Goal: Communication & Community: Ask a question

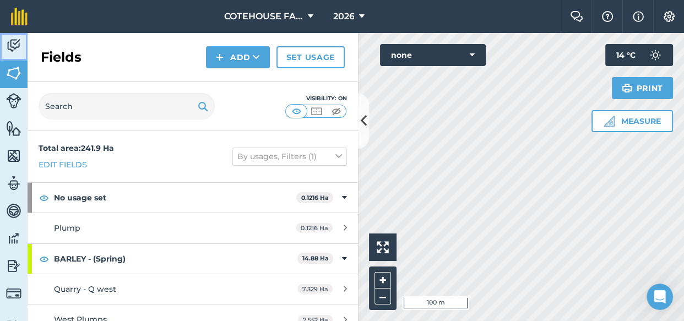
drag, startPoint x: 12, startPoint y: 39, endPoint x: 20, endPoint y: 48, distance: 12.5
click at [12, 39] on img at bounding box center [13, 45] width 15 height 17
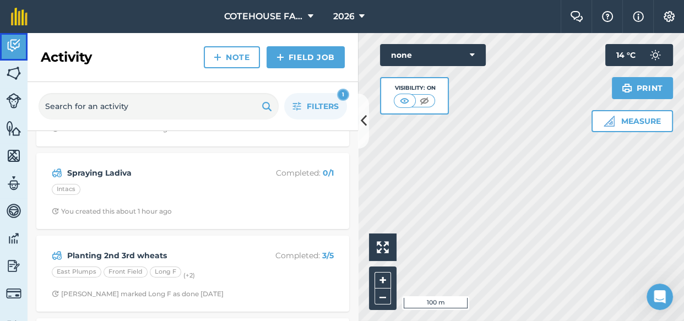
scroll to position [100, 0]
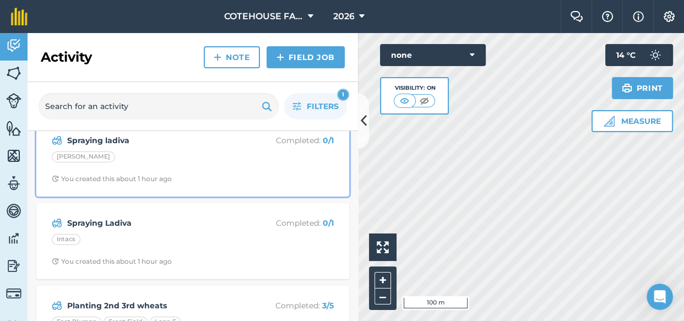
click at [167, 154] on div "[PERSON_NAME]" at bounding box center [193, 158] width 282 height 14
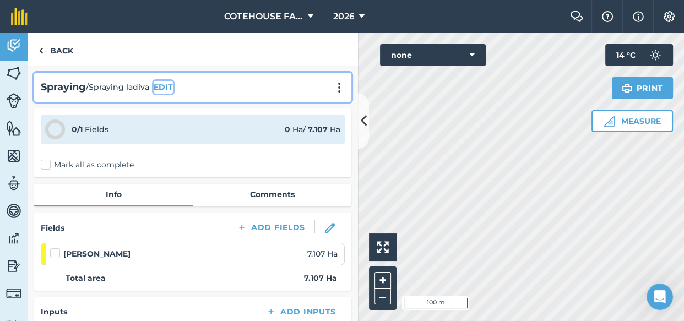
click at [167, 84] on button "EDIT" at bounding box center [163, 87] width 19 height 12
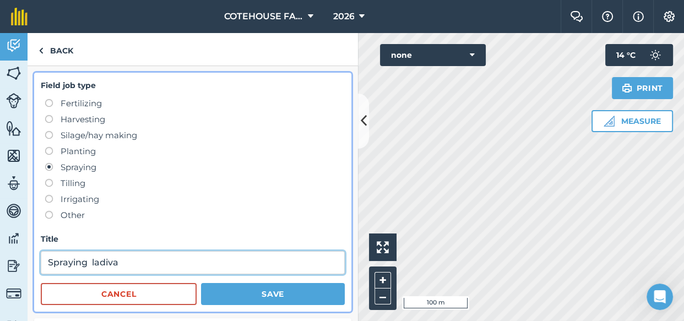
click at [137, 264] on input "Spraying ladiva" at bounding box center [193, 262] width 304 height 23
type input "Spraying ladiva 1.8"
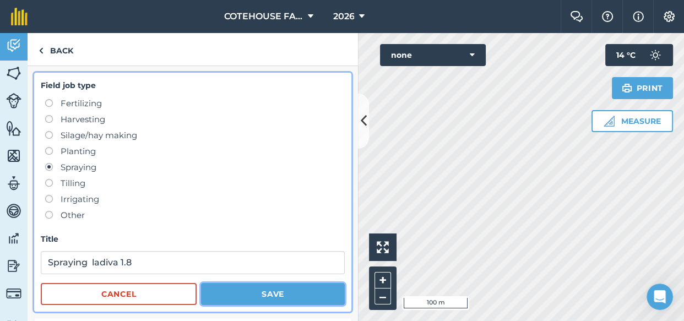
click at [252, 295] on button "Save" at bounding box center [273, 294] width 144 height 22
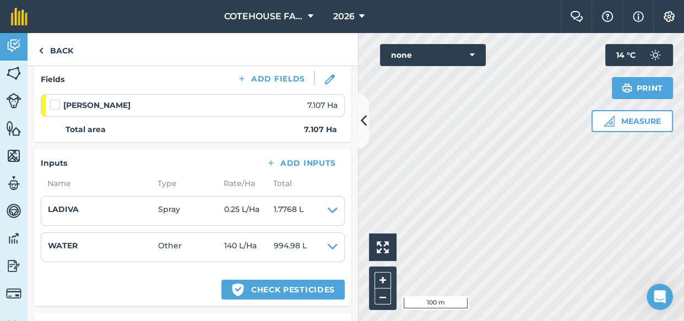
scroll to position [150, 0]
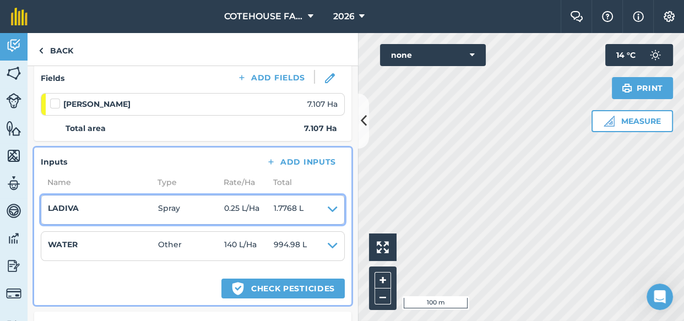
click at [328, 206] on icon at bounding box center [333, 209] width 10 height 15
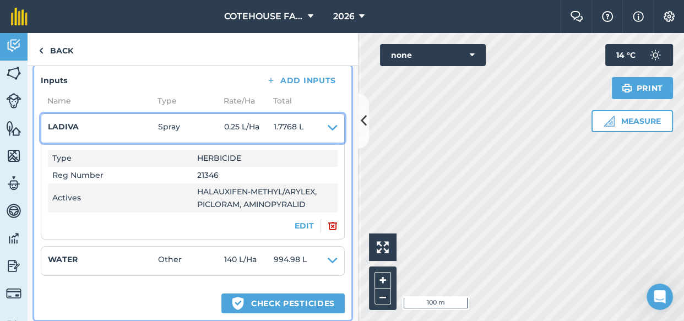
scroll to position [250, 0]
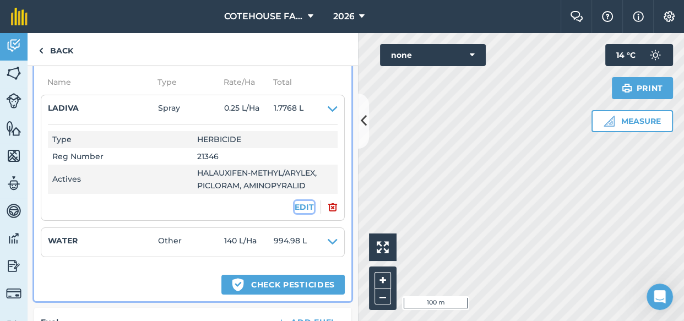
click at [300, 207] on button "EDIT" at bounding box center [304, 207] width 19 height 12
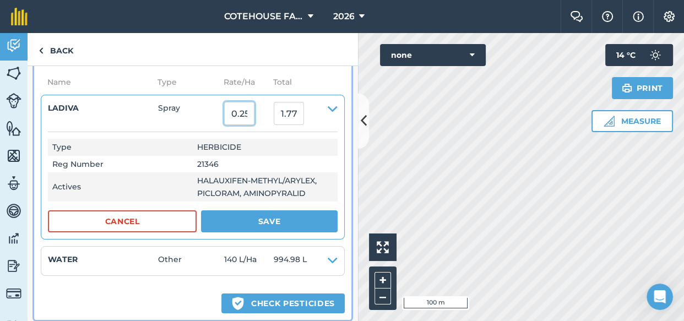
click at [251, 113] on input "0.25" at bounding box center [239, 113] width 30 height 23
type input "0.23"
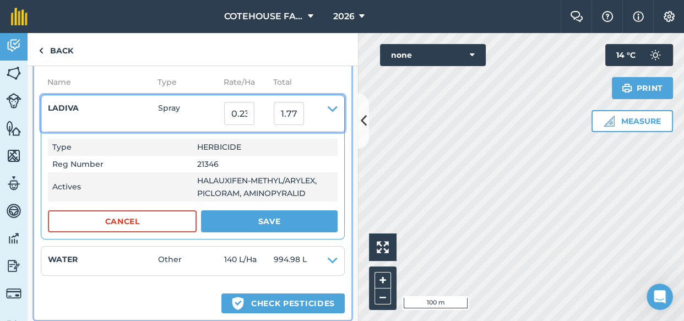
type input "1.6346100000000001"
click at [155, 118] on div "LADIVA" at bounding box center [103, 113] width 110 height 23
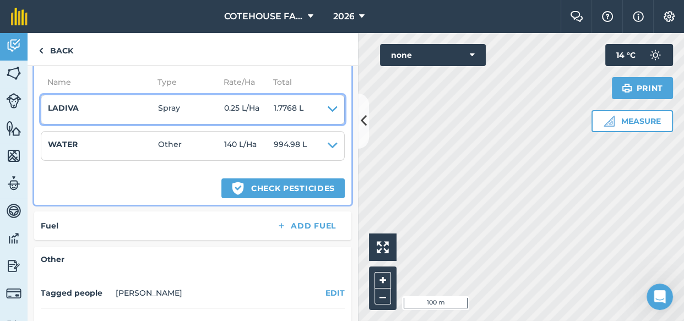
click at [328, 107] on icon at bounding box center [333, 109] width 10 height 15
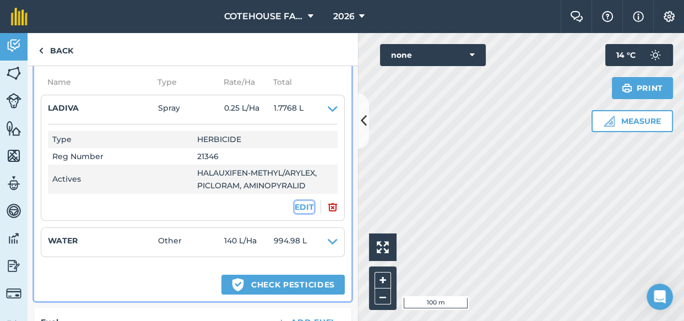
click at [299, 203] on button "EDIT" at bounding box center [304, 207] width 19 height 12
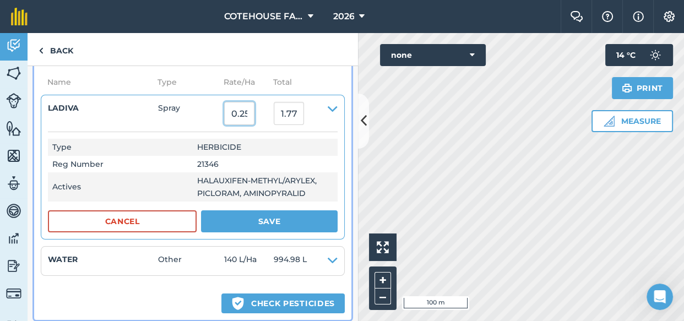
click at [255, 113] on input "0.25" at bounding box center [239, 113] width 30 height 23
type input "0.23"
type input "1.6346100000000001"
click at [261, 219] on button "Save" at bounding box center [269, 221] width 137 height 22
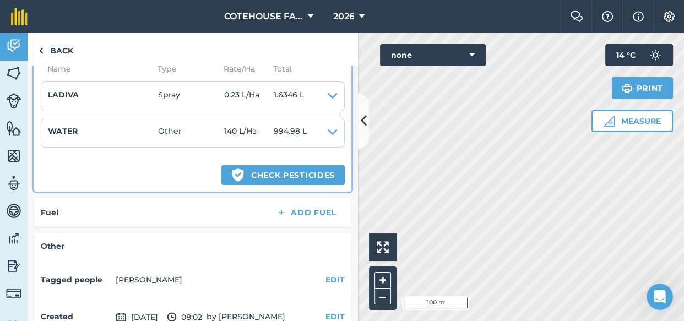
scroll to position [261, 0]
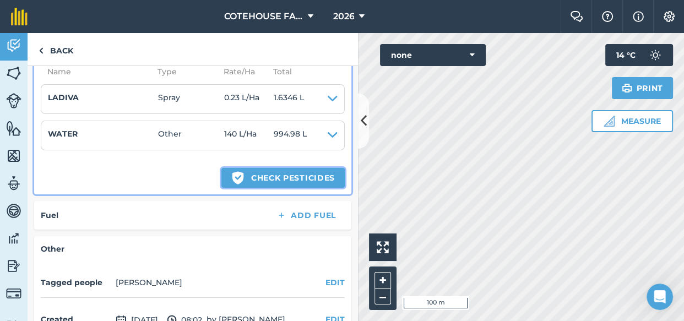
click at [264, 178] on button "Green shield with white tick Check pesticides" at bounding box center [282, 178] width 123 height 20
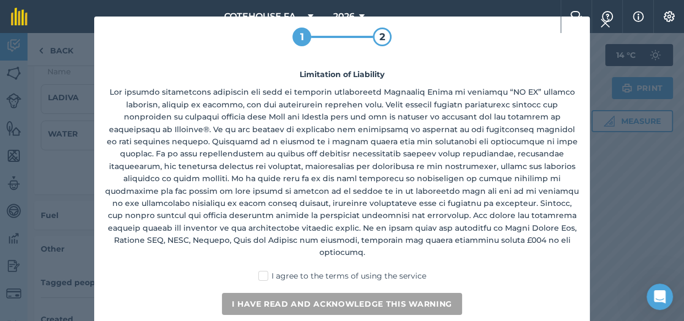
click at [268, 270] on label "I agree to the terms of using the service" at bounding box center [342, 276] width 168 height 12
click at [342, 270] on input "I agree to the terms of using the service" at bounding box center [345, 273] width 7 height 7
checkbox input "true"
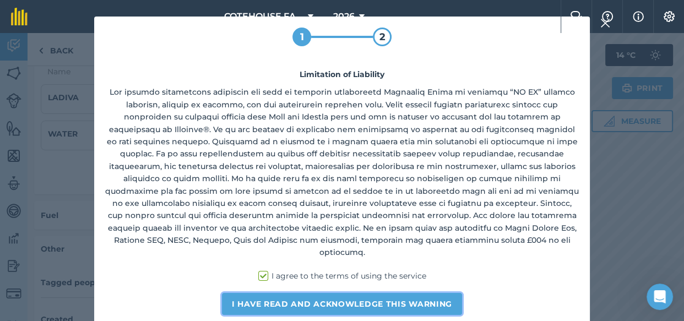
click at [270, 293] on button "I have read and acknowledge this warning" at bounding box center [342, 304] width 240 height 22
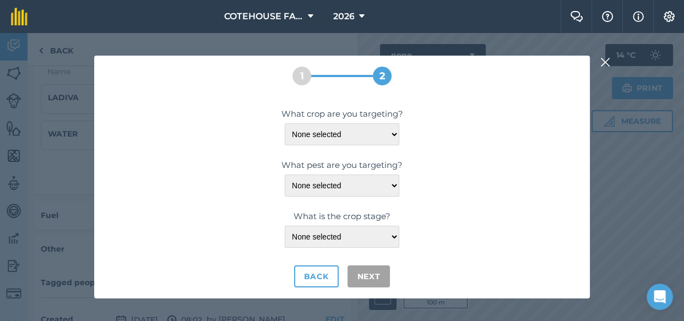
click at [329, 149] on div "What crop are you targeting? None selected OILSEED-RAPE-WINTER What pest are yo…" at bounding box center [342, 197] width 474 height 180
click at [328, 135] on select "None selected OILSEED-RAPE-WINTER" at bounding box center [342, 134] width 115 height 22
select select "1221"
click at [285, 123] on select "None selected OILSEED-RAPE-WINTER" at bounding box center [342, 134] width 115 height 22
click at [334, 185] on select "None selected WEEDS" at bounding box center [342, 186] width 115 height 22
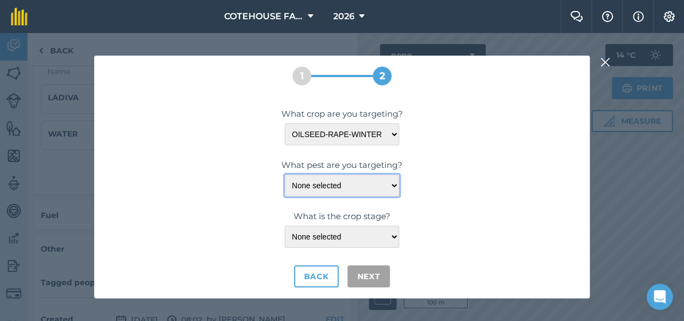
select select "20611"
click at [285, 175] on select "None selected WEEDS" at bounding box center [342, 186] width 115 height 22
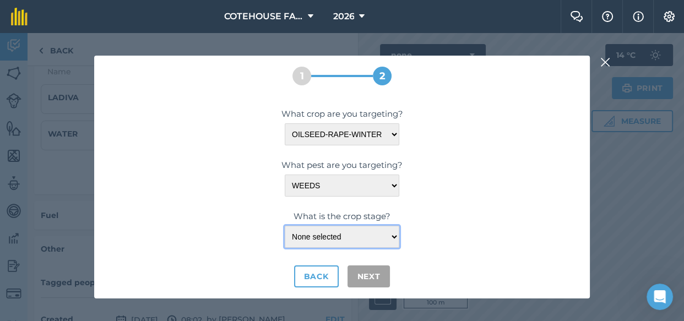
click at [334, 239] on select "None selected LEAF-DEVELOPMENT" at bounding box center [342, 237] width 115 height 22
select select "23314"
click at [285, 226] on select "None selected LEAF-DEVELOPMENT" at bounding box center [342, 237] width 115 height 22
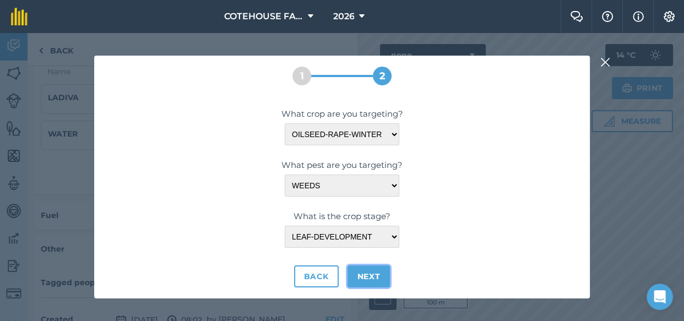
click at [362, 274] on button "Next" at bounding box center [369, 277] width 43 height 22
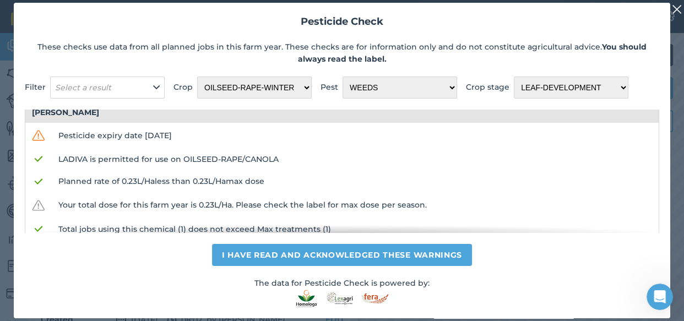
scroll to position [0, 0]
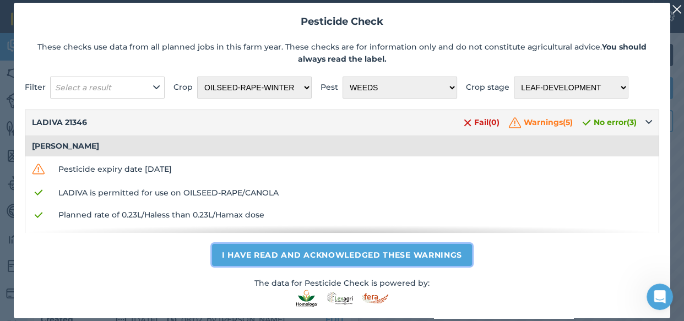
click at [399, 254] on button "I have read and acknowledged these warnings" at bounding box center [342, 255] width 260 height 22
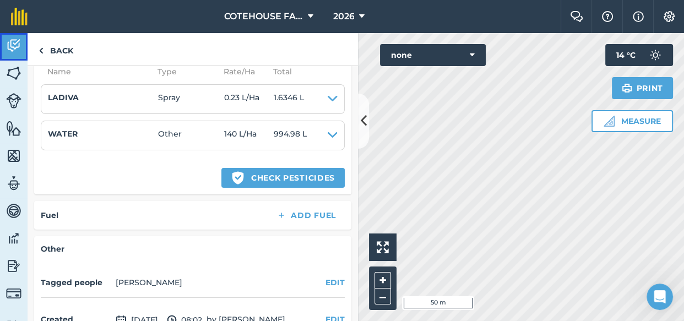
click at [15, 41] on img at bounding box center [13, 45] width 15 height 17
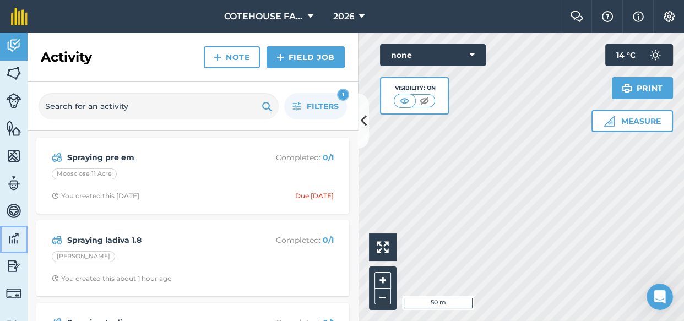
click at [12, 237] on img at bounding box center [13, 238] width 15 height 17
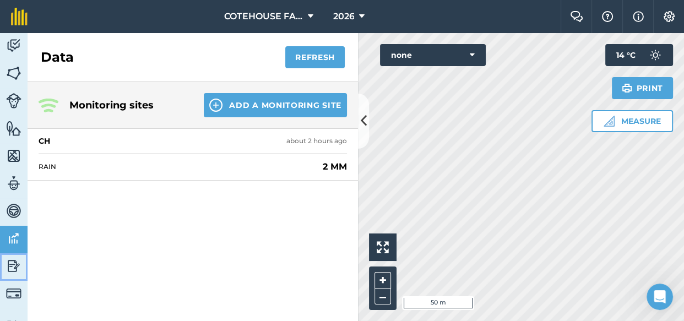
click at [11, 259] on img at bounding box center [13, 266] width 15 height 17
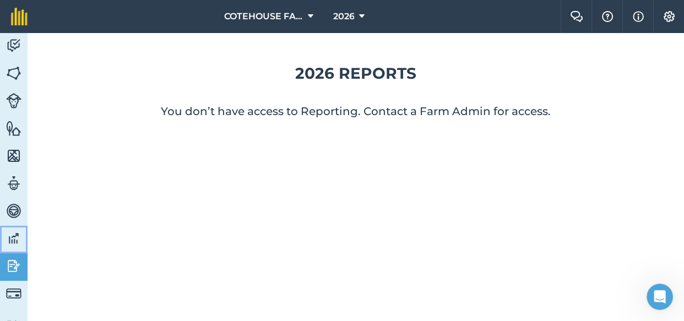
click at [7, 238] on img at bounding box center [13, 238] width 15 height 17
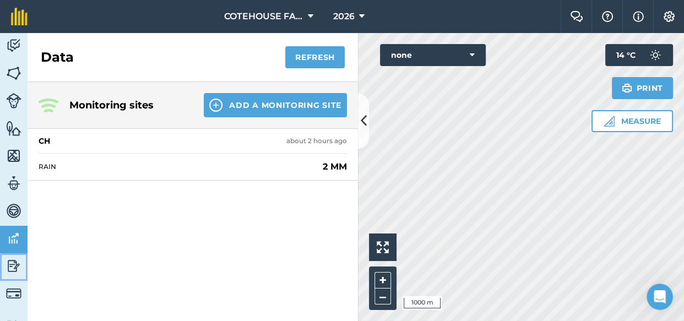
click at [10, 263] on img at bounding box center [13, 266] width 15 height 17
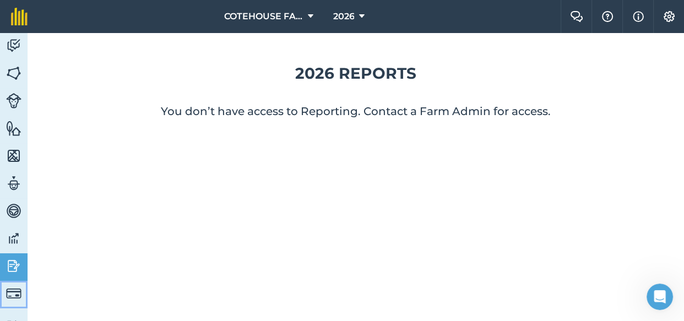
click at [12, 293] on img at bounding box center [13, 293] width 15 height 15
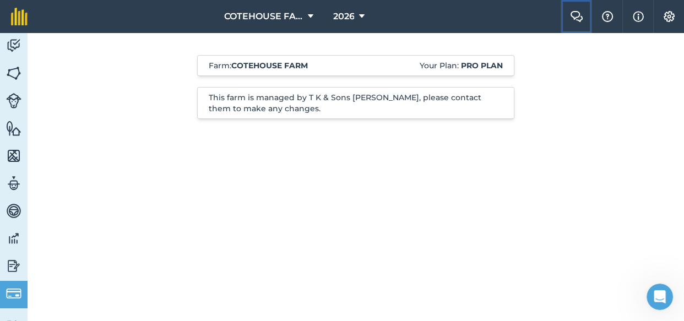
click at [578, 14] on img at bounding box center [576, 16] width 13 height 11
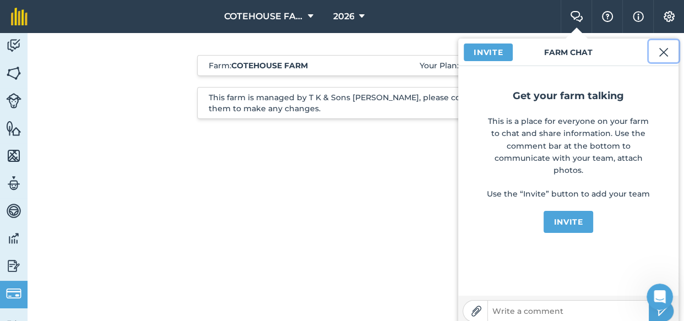
click at [664, 48] on img at bounding box center [664, 52] width 10 height 13
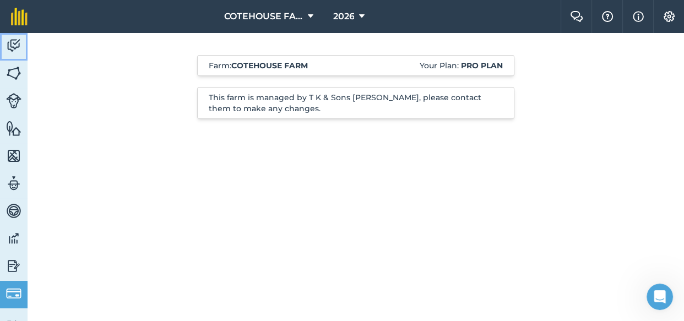
click at [13, 41] on img at bounding box center [13, 45] width 15 height 17
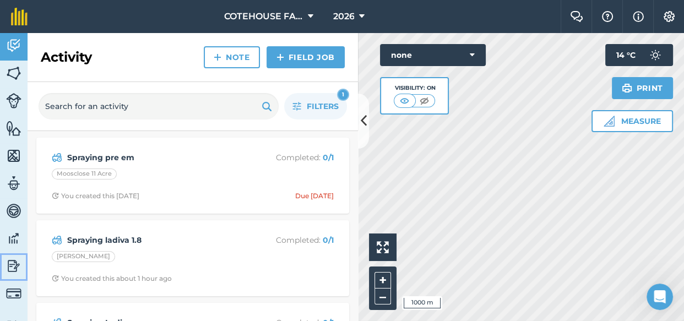
click at [13, 264] on img at bounding box center [13, 266] width 15 height 17
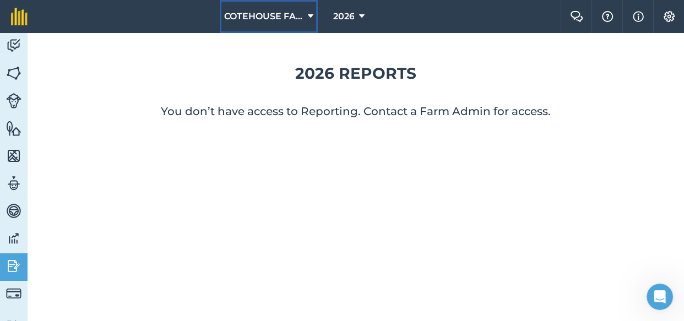
click at [294, 16] on span "COTEHOUSE FARM" at bounding box center [263, 16] width 79 height 13
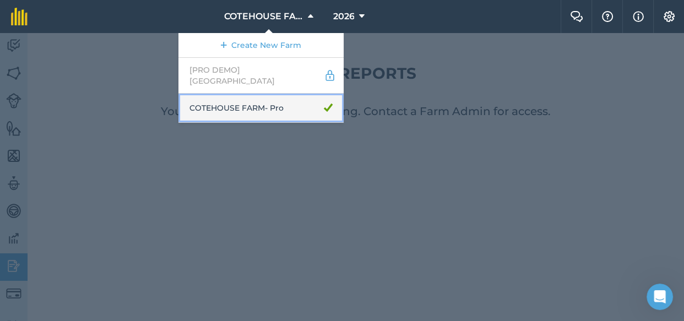
click at [259, 99] on link "COTEHOUSE FARM - Pro" at bounding box center [260, 108] width 165 height 29
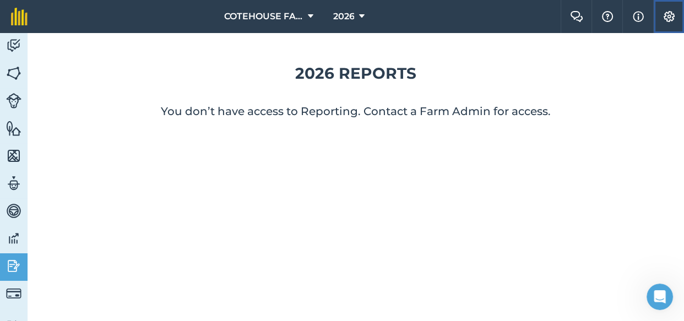
click at [668, 19] on img at bounding box center [669, 16] width 13 height 11
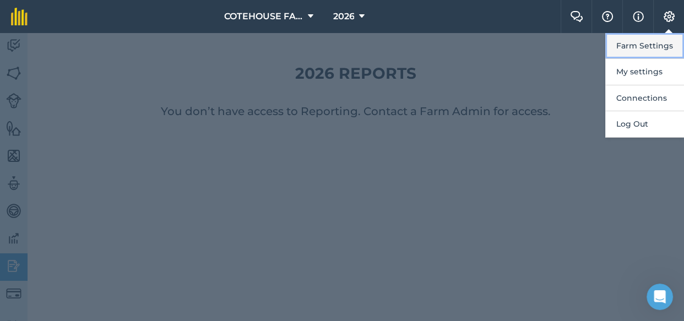
click at [647, 46] on button "Farm Settings" at bounding box center [644, 46] width 79 height 26
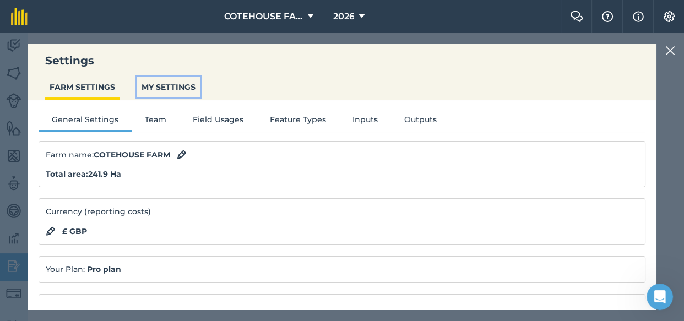
click at [171, 88] on button "MY SETTINGS" at bounding box center [168, 87] width 63 height 21
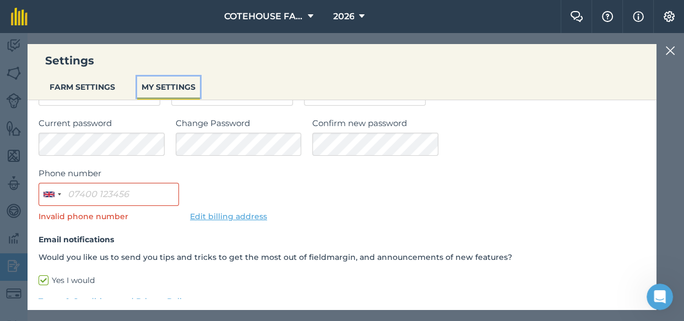
scroll to position [100, 0]
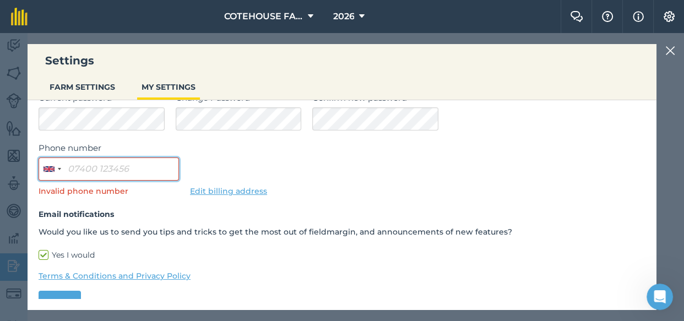
click at [145, 167] on input "Phone number" at bounding box center [109, 169] width 140 height 23
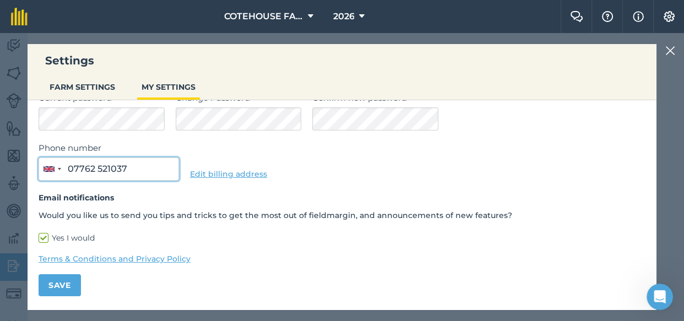
type input "07762 521037"
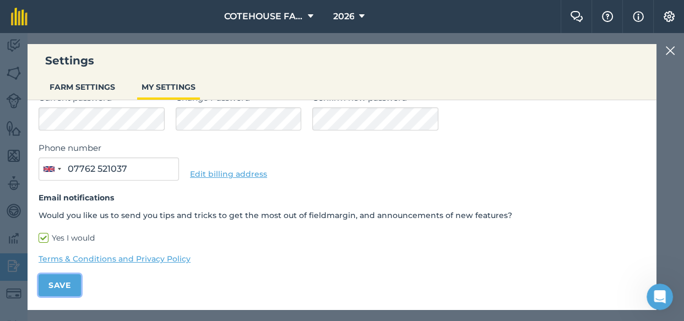
click at [58, 284] on button "Save" at bounding box center [60, 285] width 42 height 22
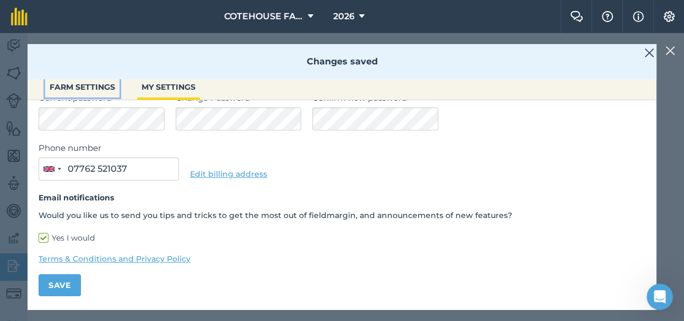
click at [88, 84] on button "FARM SETTINGS" at bounding box center [82, 87] width 74 height 21
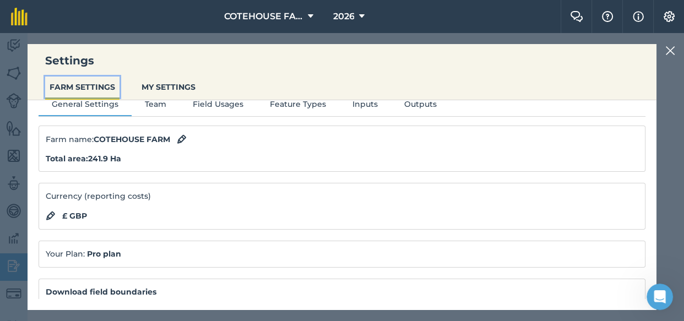
scroll to position [0, 0]
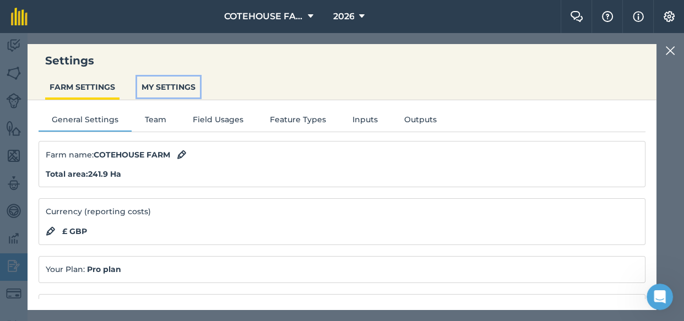
click at [175, 86] on button "MY SETTINGS" at bounding box center [168, 87] width 63 height 21
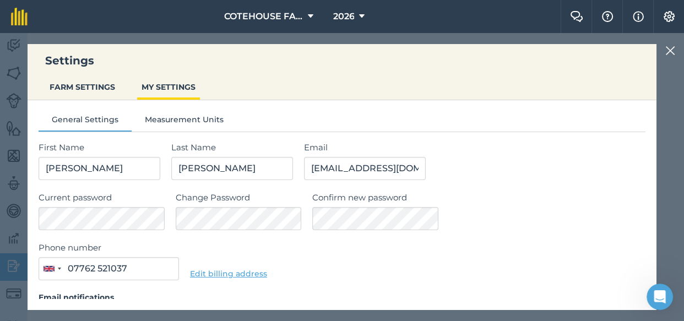
click at [669, 48] on img at bounding box center [670, 50] width 10 height 13
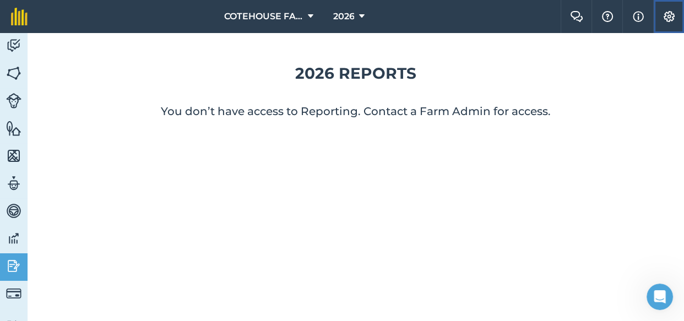
click at [668, 17] on img at bounding box center [669, 16] width 13 height 11
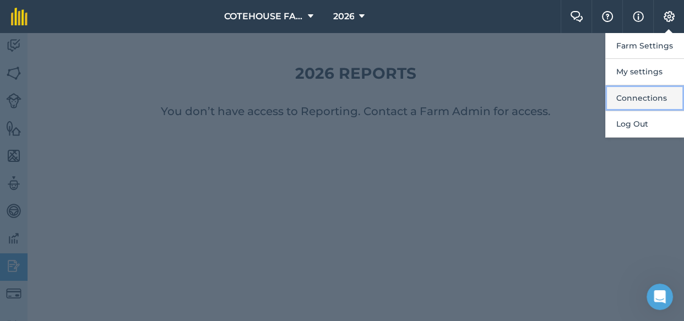
click at [656, 99] on button "Connections" at bounding box center [644, 98] width 79 height 26
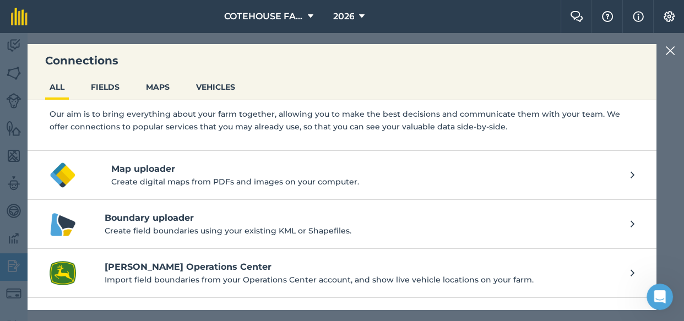
scroll to position [69, 0]
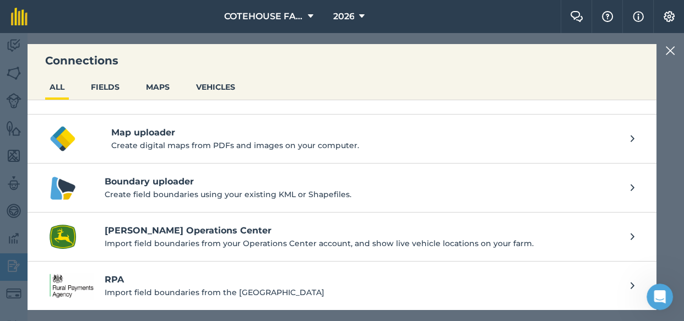
click at [667, 49] on img at bounding box center [670, 50] width 10 height 13
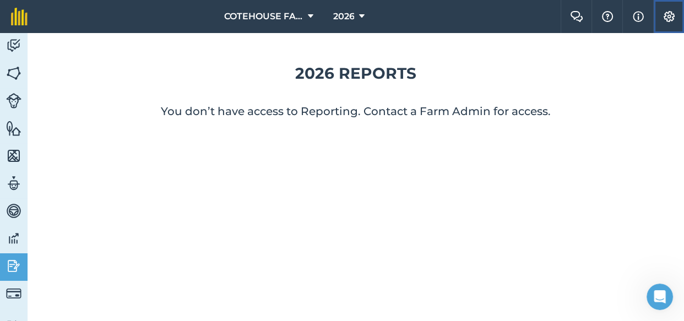
click at [668, 14] on img at bounding box center [669, 16] width 13 height 11
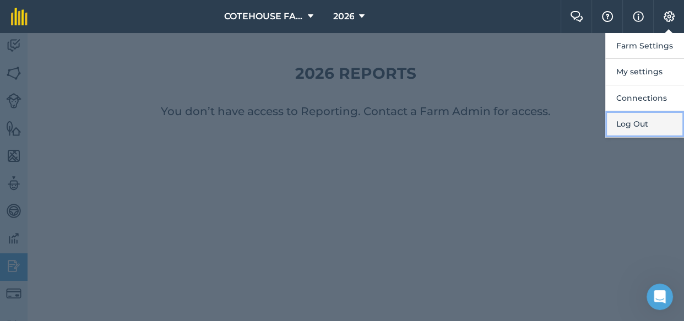
click at [661, 123] on button "Log Out" at bounding box center [644, 124] width 79 height 26
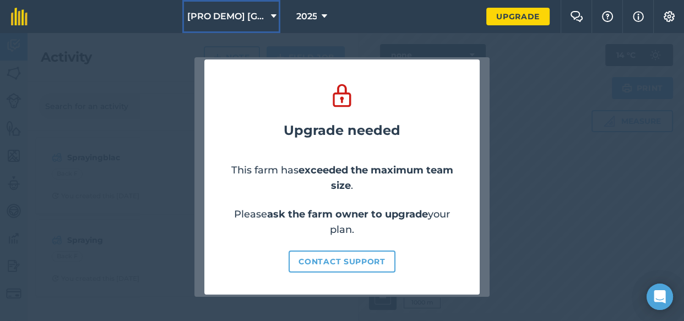
click at [269, 14] on button "[PRO DEMO] [GEOGRAPHIC_DATA]" at bounding box center [231, 16] width 98 height 33
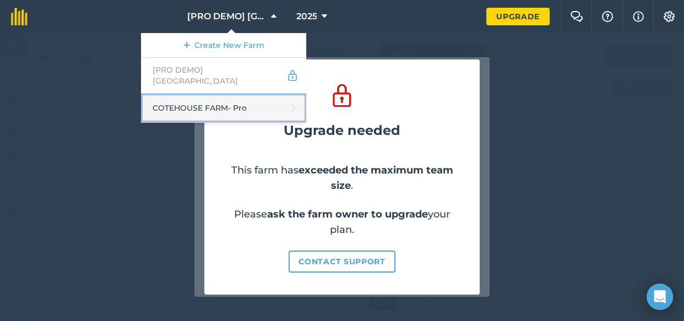
click at [210, 96] on link "COTEHOUSE FARM - Pro" at bounding box center [223, 108] width 165 height 29
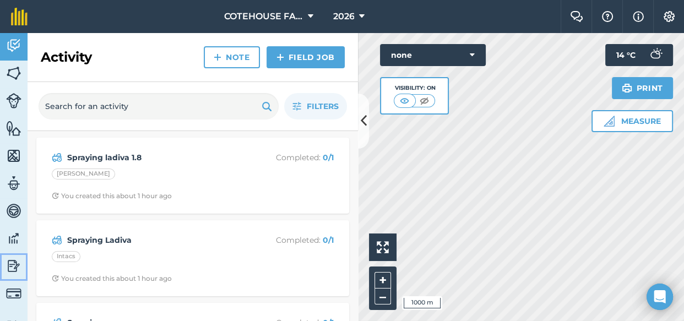
click at [12, 263] on img at bounding box center [13, 266] width 15 height 17
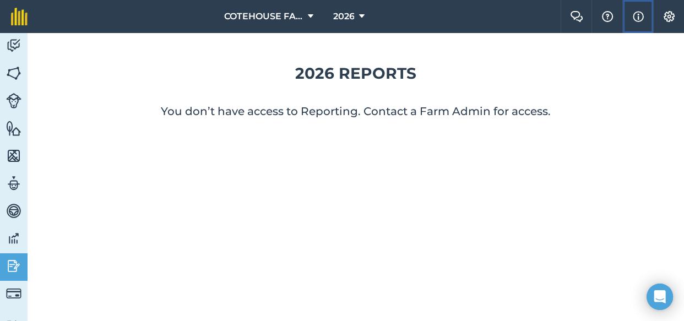
click at [638, 13] on img at bounding box center [638, 16] width 11 height 13
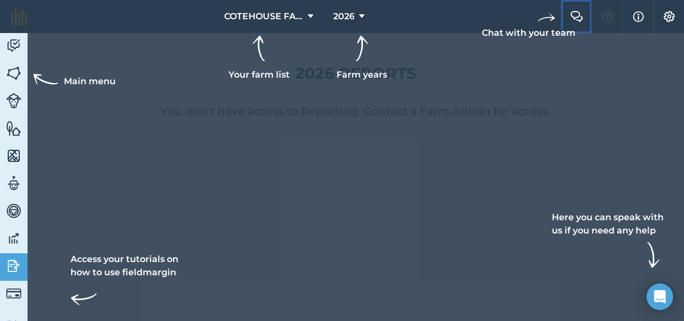
click at [577, 15] on img at bounding box center [576, 16] width 13 height 11
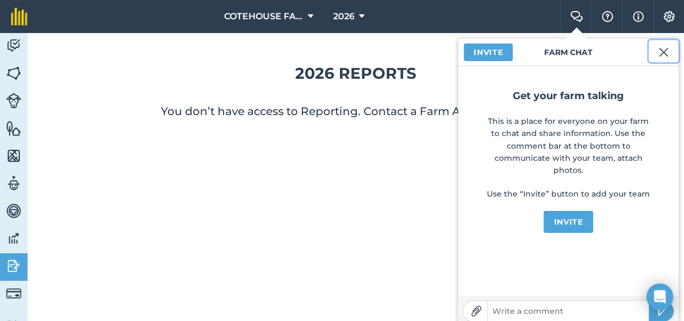
click at [665, 52] on img at bounding box center [664, 52] width 10 height 13
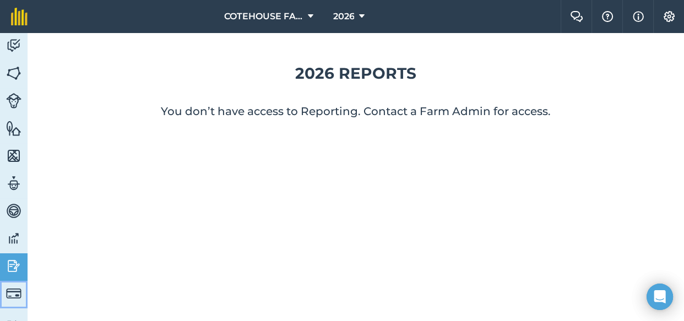
click at [8, 292] on img at bounding box center [13, 293] width 15 height 15
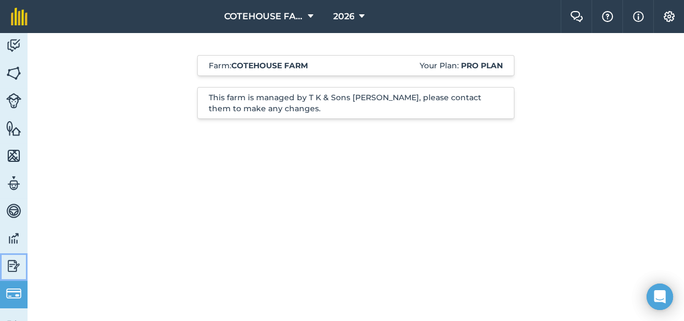
click at [12, 266] on img at bounding box center [13, 266] width 15 height 17
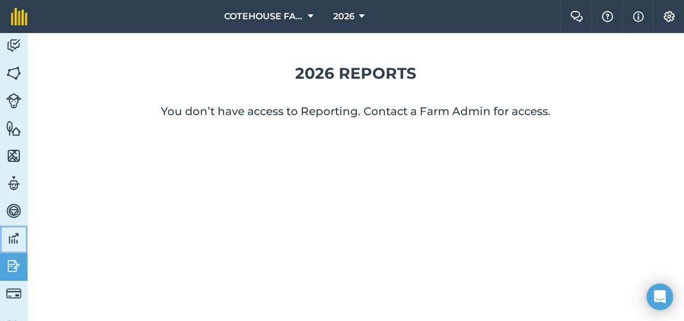
click at [9, 239] on img at bounding box center [13, 238] width 15 height 17
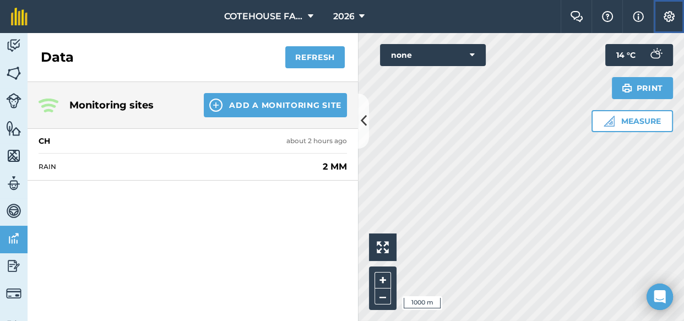
click at [668, 15] on img at bounding box center [669, 16] width 13 height 11
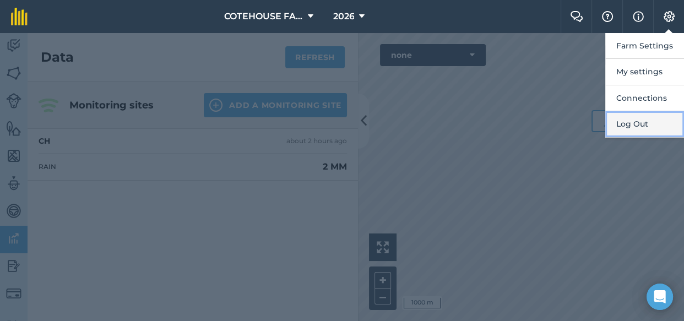
click at [637, 126] on button "Log Out" at bounding box center [644, 124] width 79 height 26
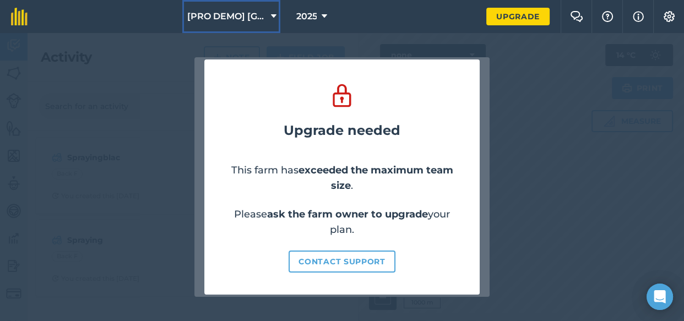
click at [235, 14] on span "[PRO DEMO] [GEOGRAPHIC_DATA]" at bounding box center [226, 16] width 79 height 13
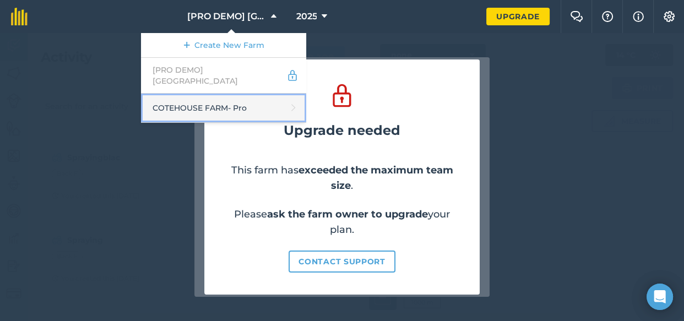
click at [215, 96] on link "COTEHOUSE FARM - Pro" at bounding box center [223, 108] width 165 height 29
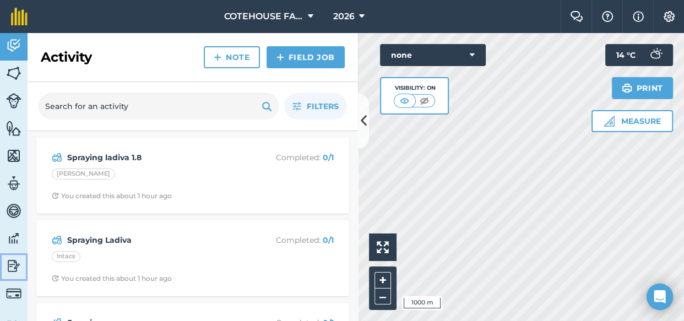
click at [14, 264] on img at bounding box center [13, 266] width 15 height 17
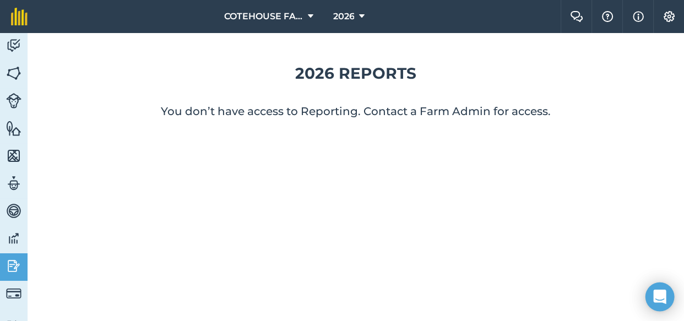
drag, startPoint x: 661, startPoint y: 295, endPoint x: 654, endPoint y: 295, distance: 6.1
click at [660, 295] on icon "Open Intercom Messenger" at bounding box center [659, 297] width 13 height 14
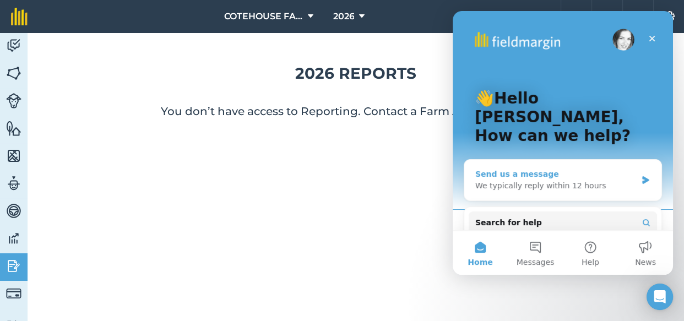
click at [585, 180] on div "We typically reply within 12 hours" at bounding box center [555, 186] width 161 height 12
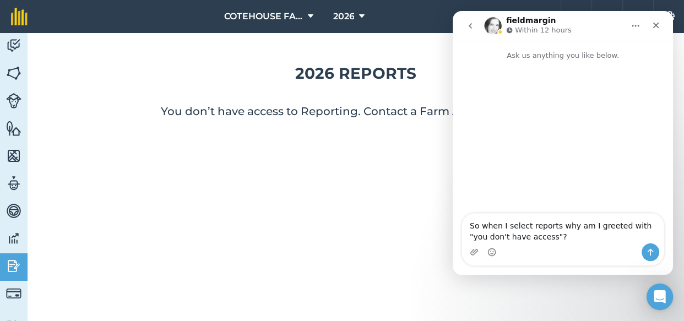
type textarea "So when I select reports why am I greeted with "you don't have access"?"
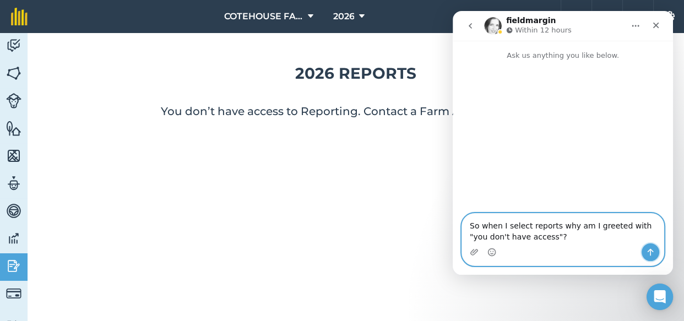
click at [649, 253] on icon "Send a message…" at bounding box center [650, 252] width 9 height 9
